Goal: Information Seeking & Learning: Compare options

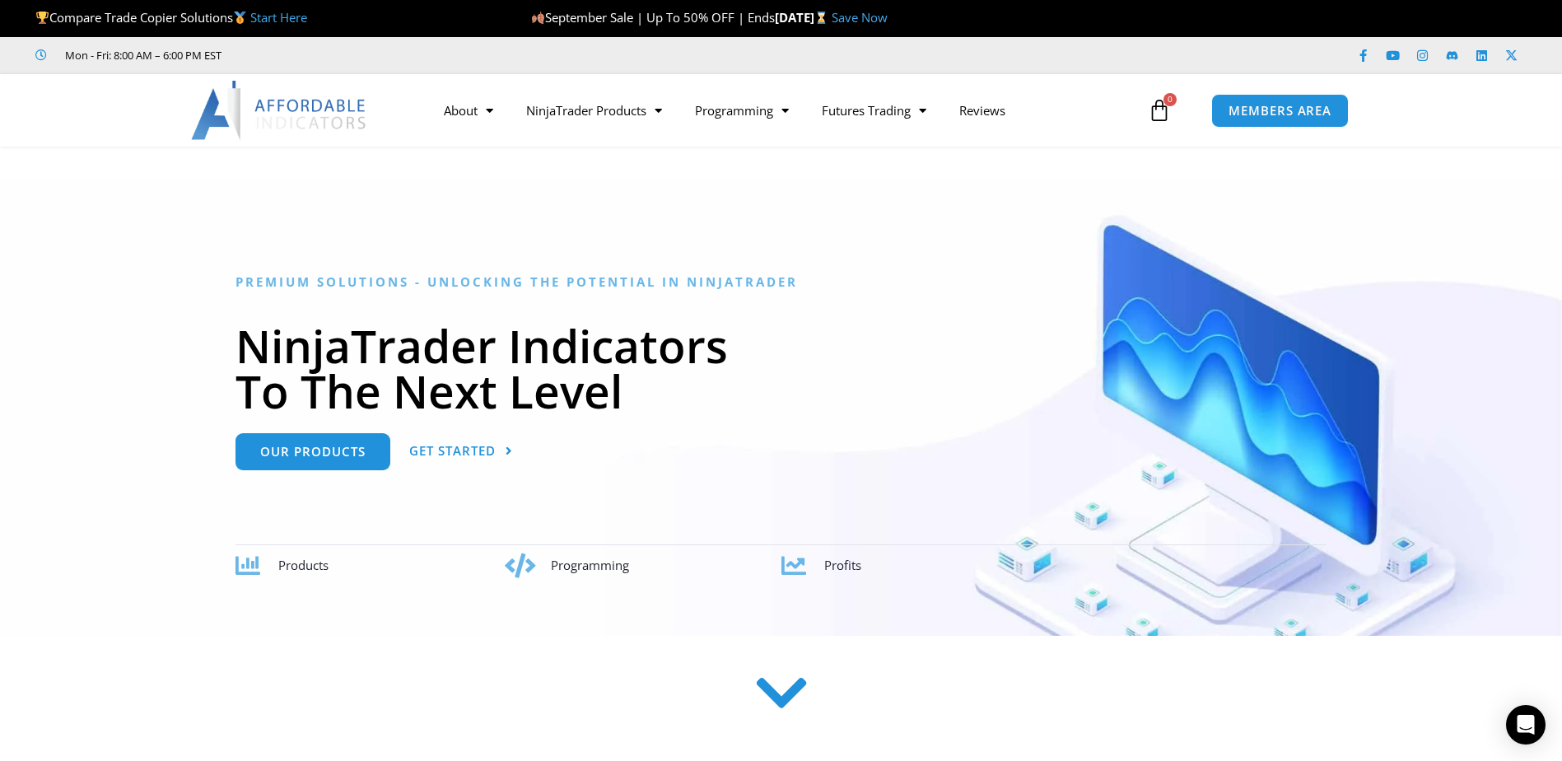
click at [292, 16] on link "Start Here" at bounding box center [278, 17] width 57 height 16
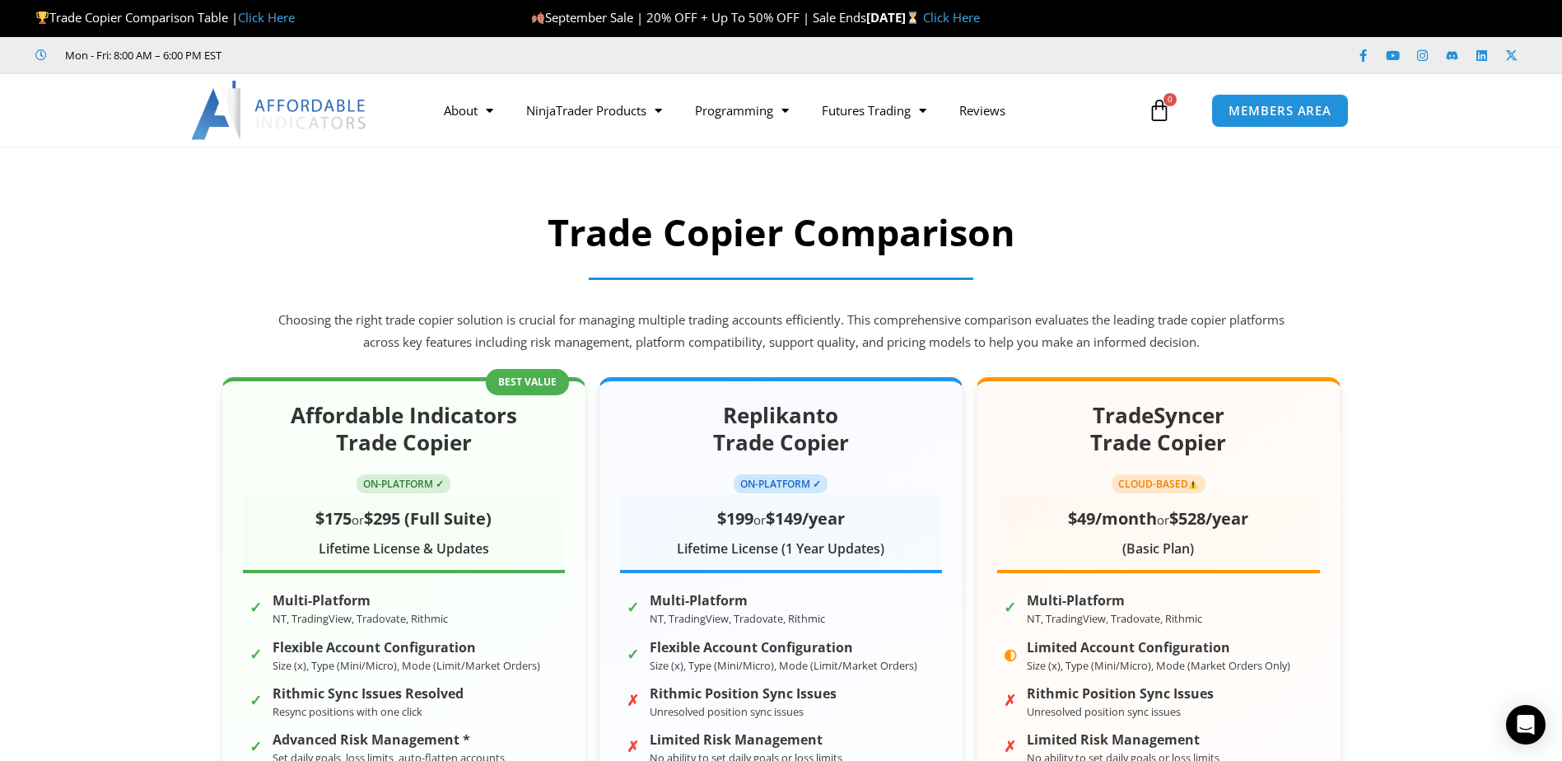
click at [273, 11] on link "Click Here" at bounding box center [266, 17] width 57 height 16
click at [273, 13] on link "Click Here" at bounding box center [266, 17] width 57 height 16
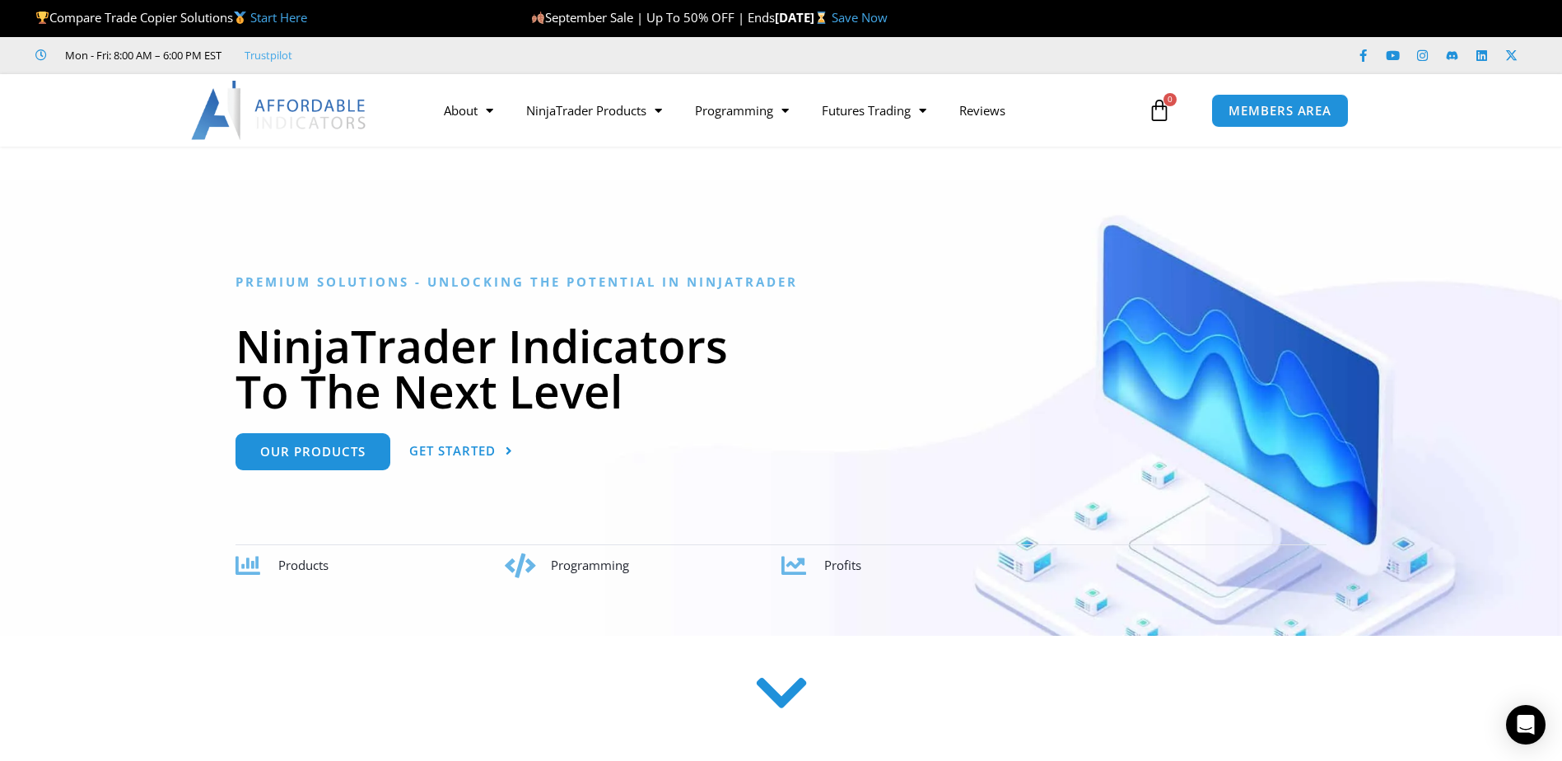
click at [311, 26] on p "Compare Trade Copier Solutions Start Here" at bounding box center [270, 18] width 470 height 23
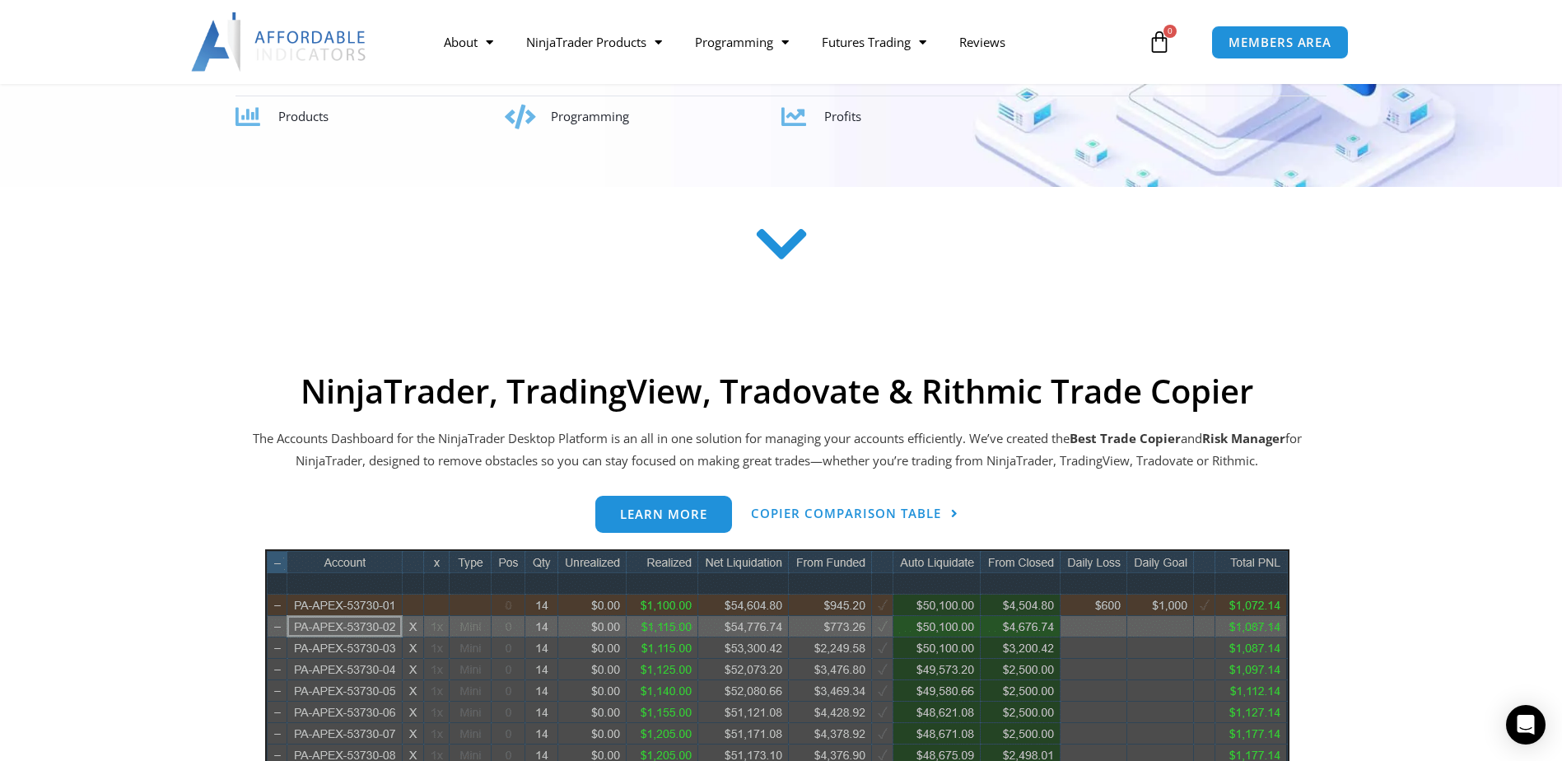
scroll to position [412, 0]
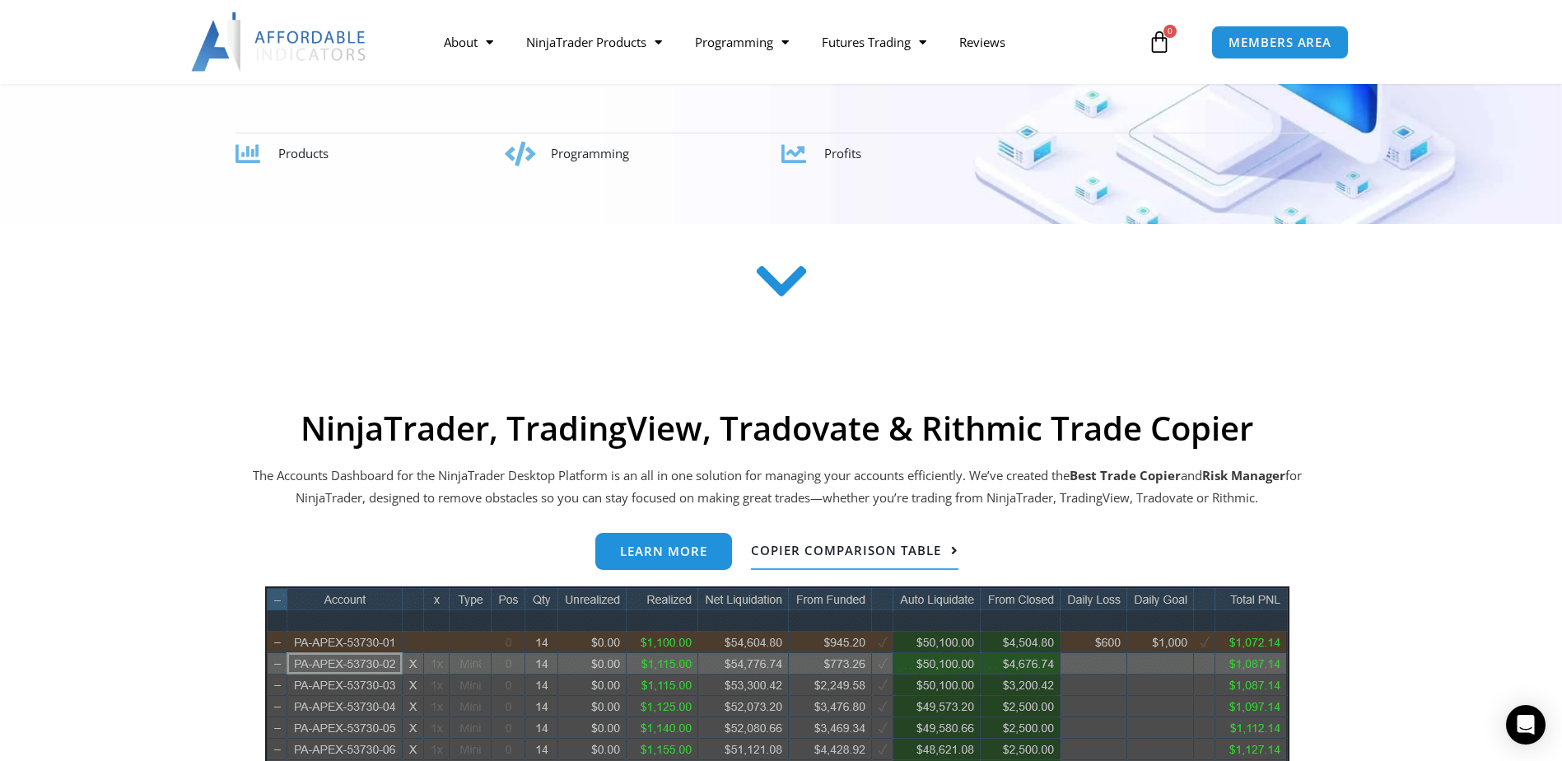
click at [791, 552] on span "Copier Comparison Table" at bounding box center [846, 550] width 190 height 12
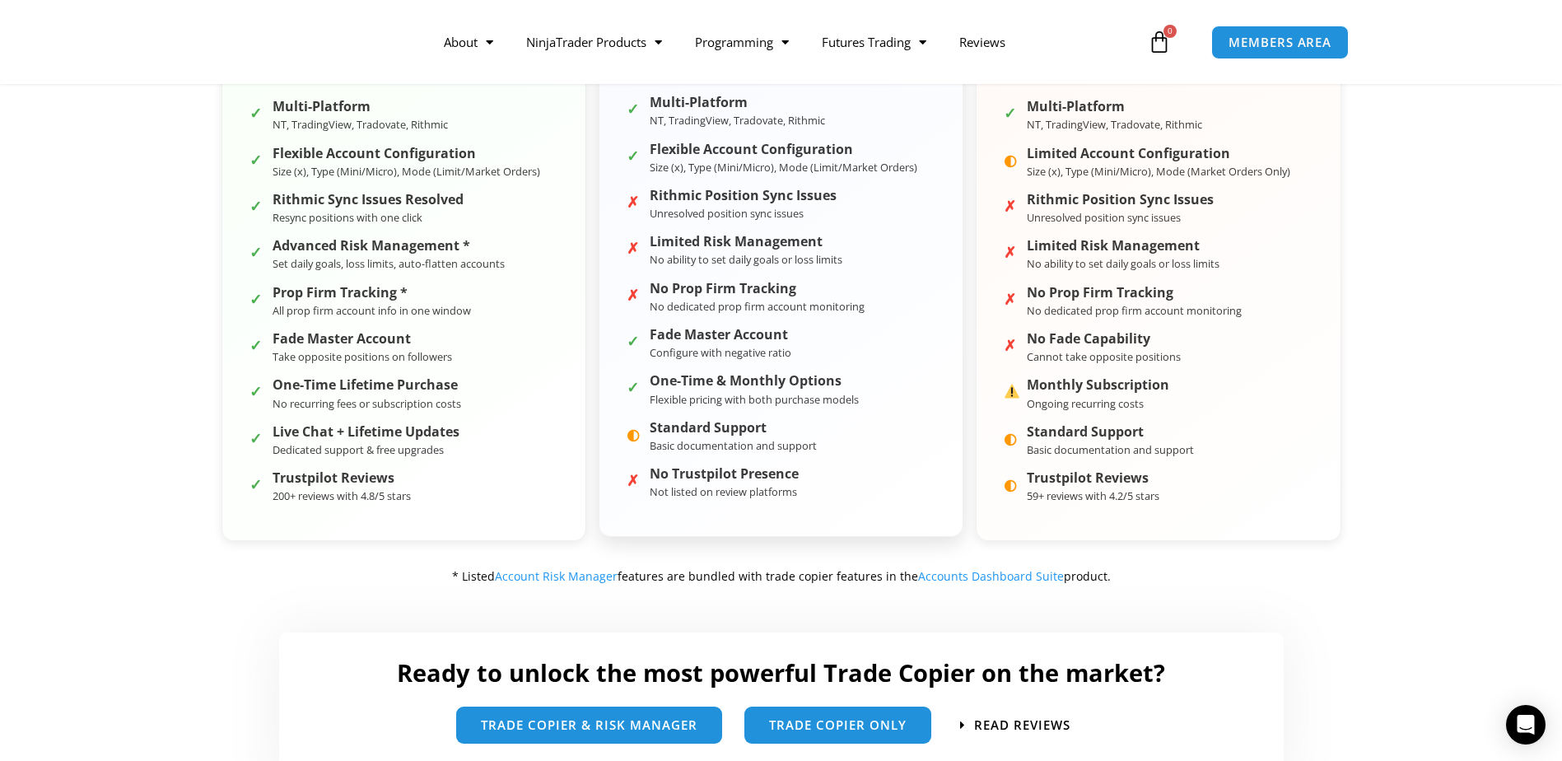
scroll to position [659, 0]
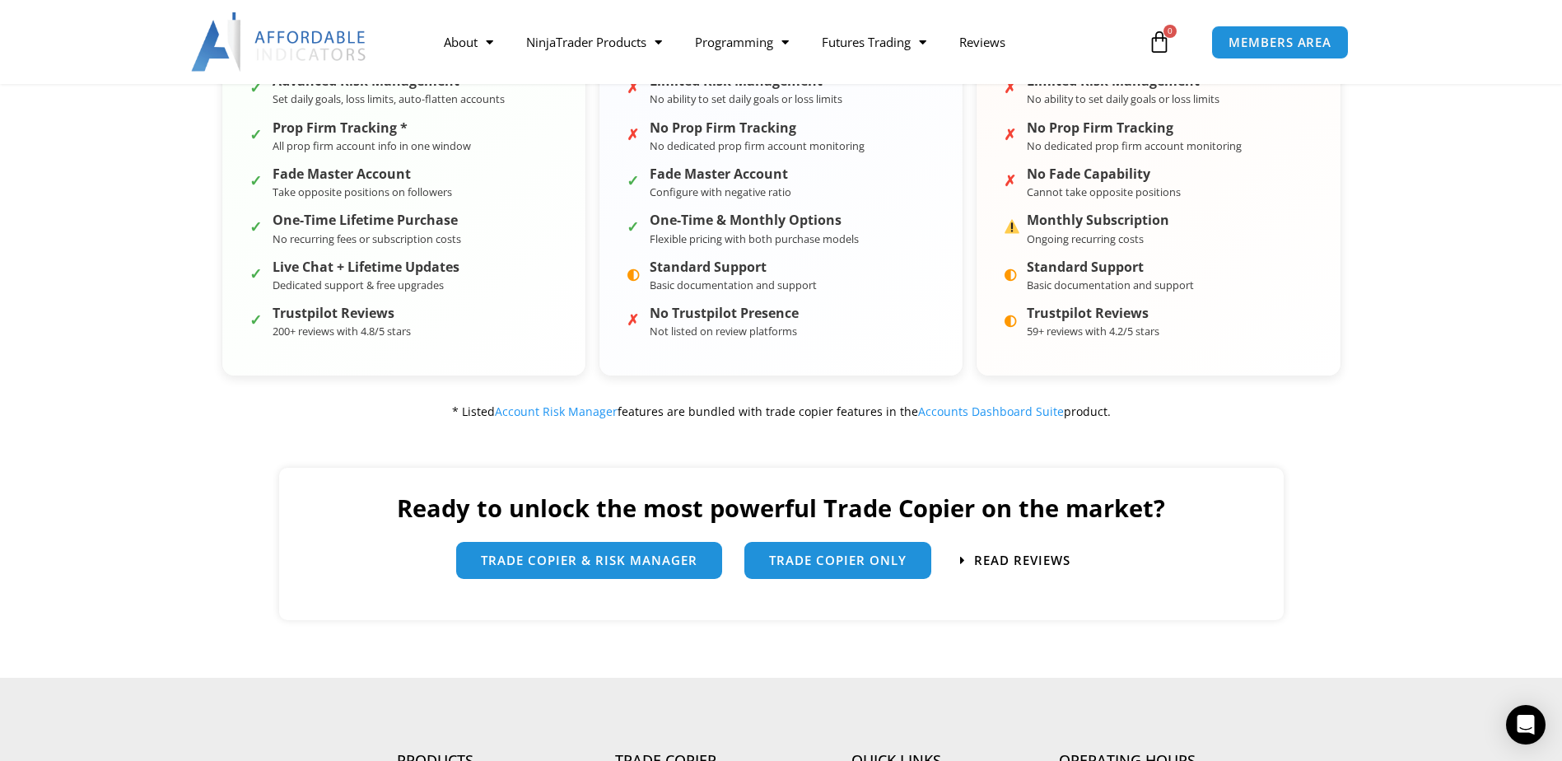
click at [1050, 547] on div "Read Reviews" at bounding box center [1102, 561] width 324 height 54
click at [1036, 560] on span "Read Reviews" at bounding box center [1023, 560] width 106 height 14
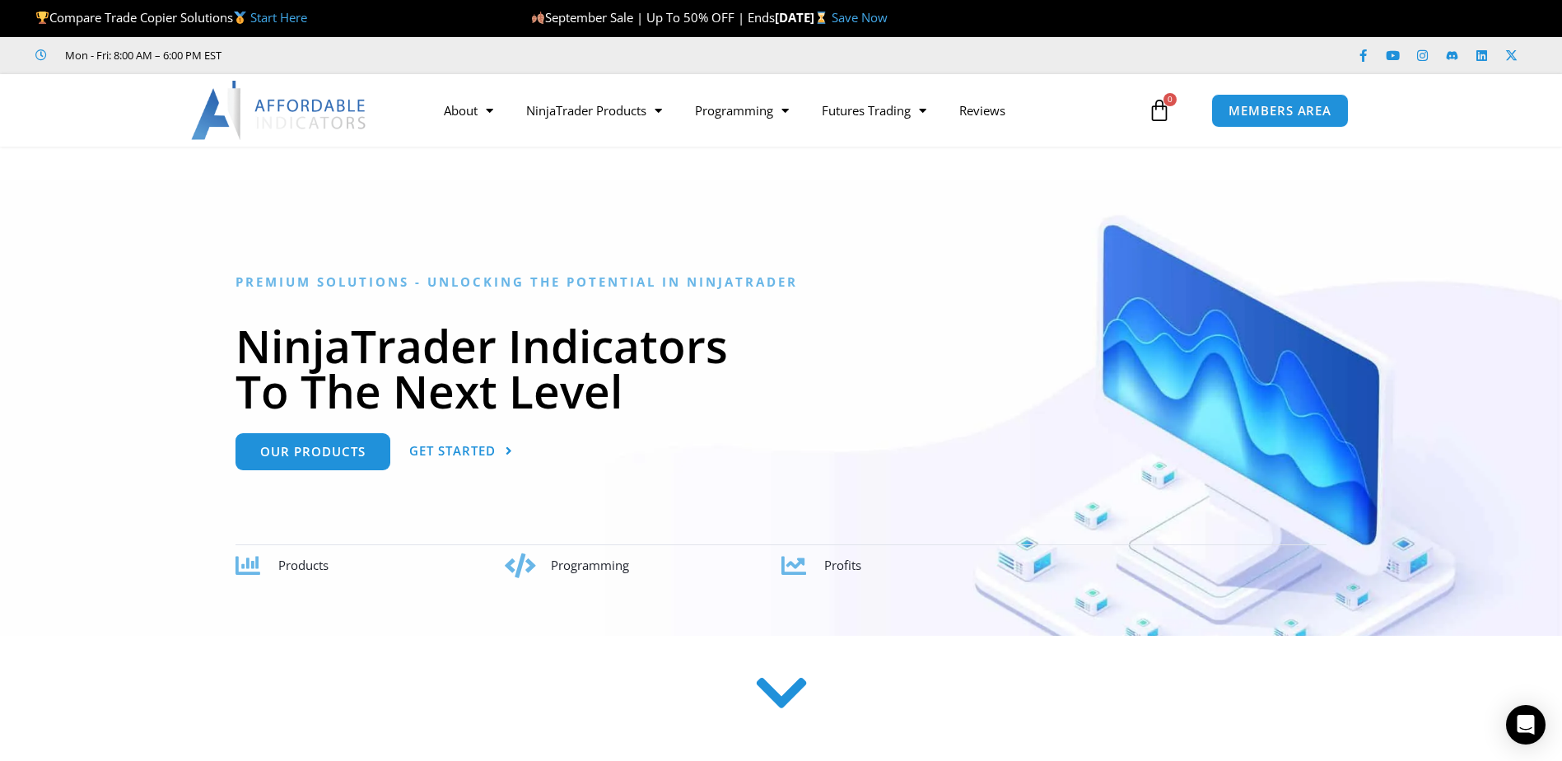
click at [304, 15] on link "Start Here" at bounding box center [278, 17] width 57 height 16
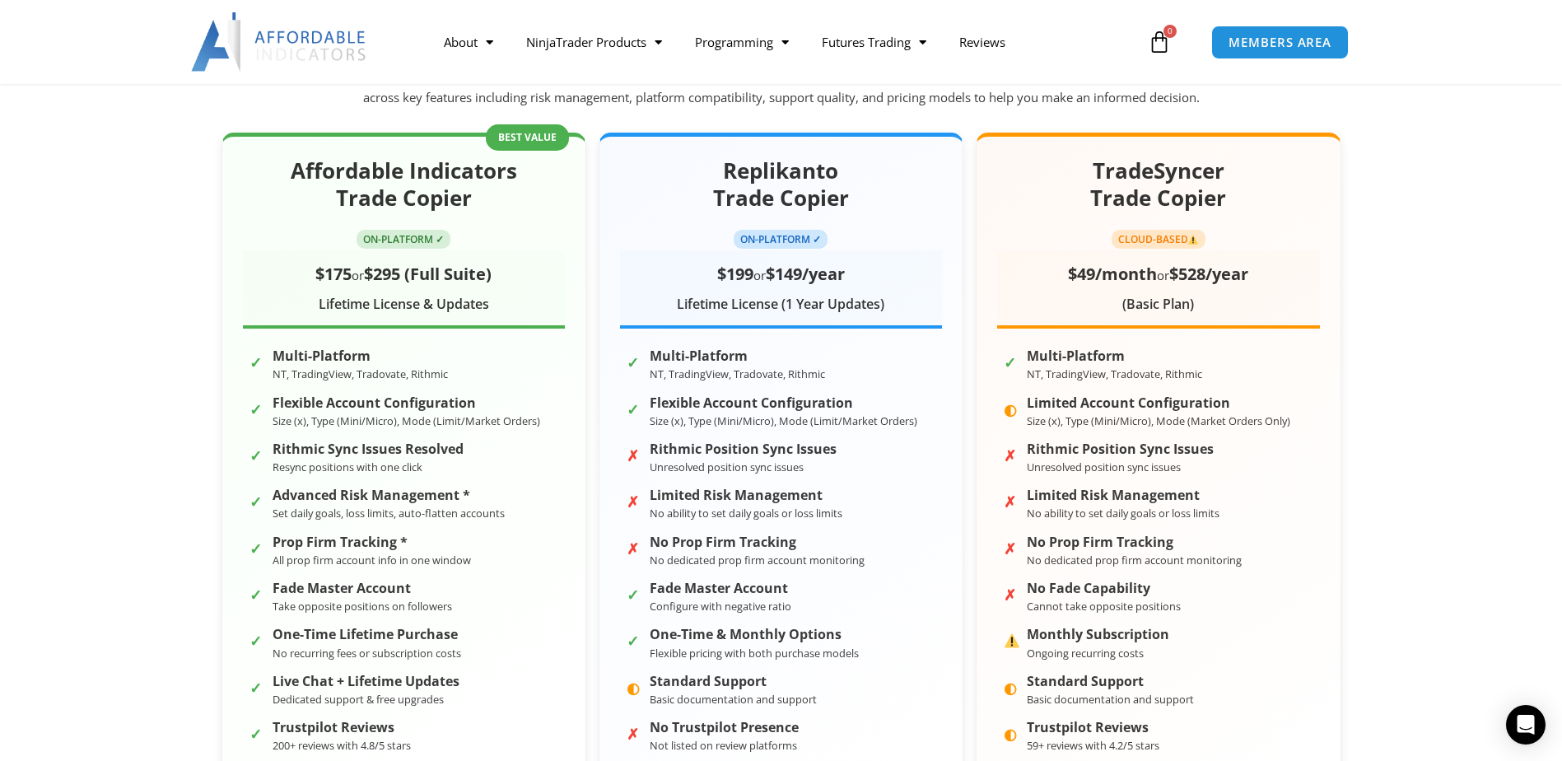
scroll to position [283, 0]
